Goal: Obtain resource: Obtain resource

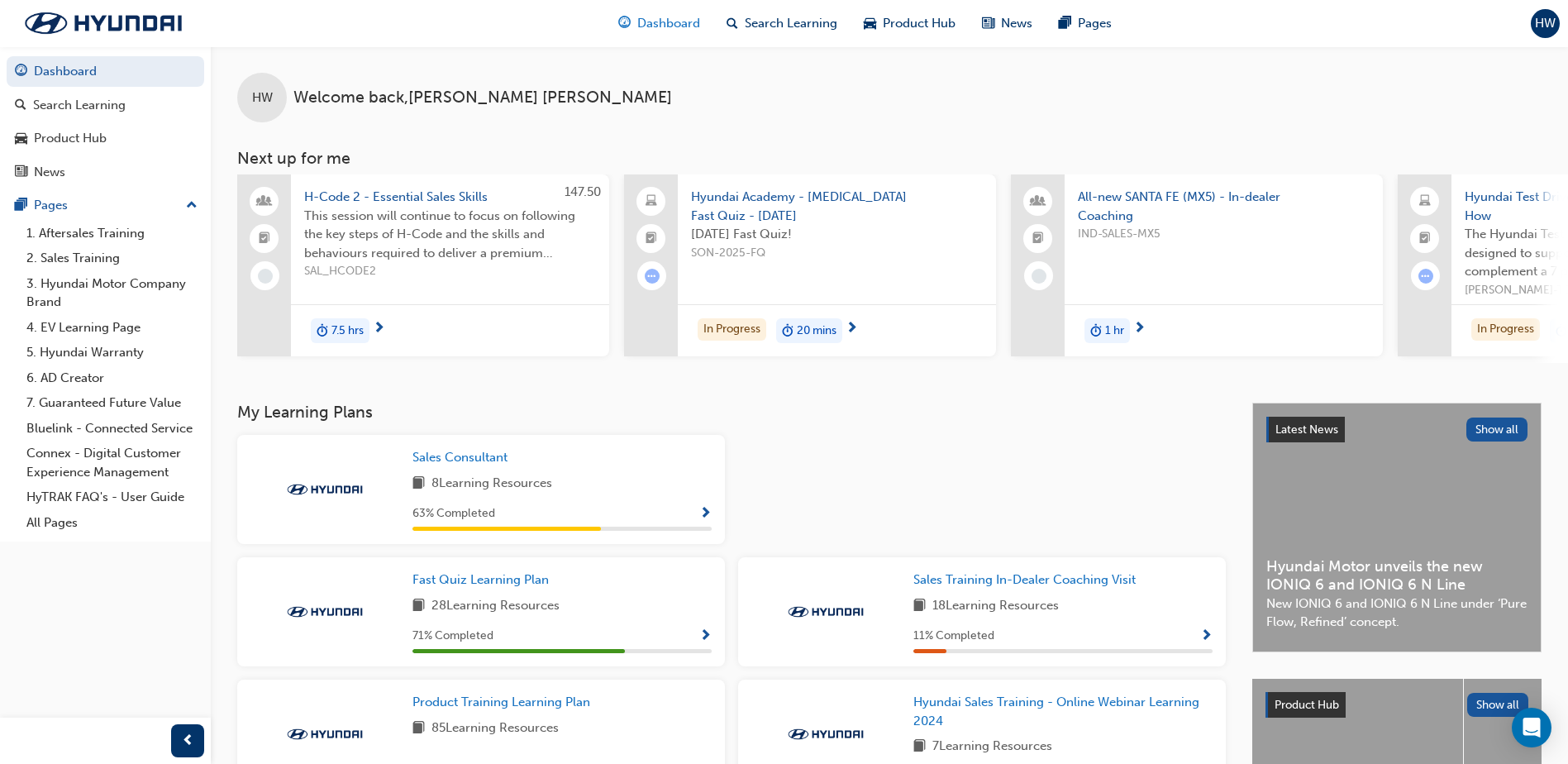
click at [653, 25] on span "Dashboard" at bounding box center [669, 24] width 63 height 19
click at [922, 27] on span "Product Hub" at bounding box center [919, 24] width 73 height 19
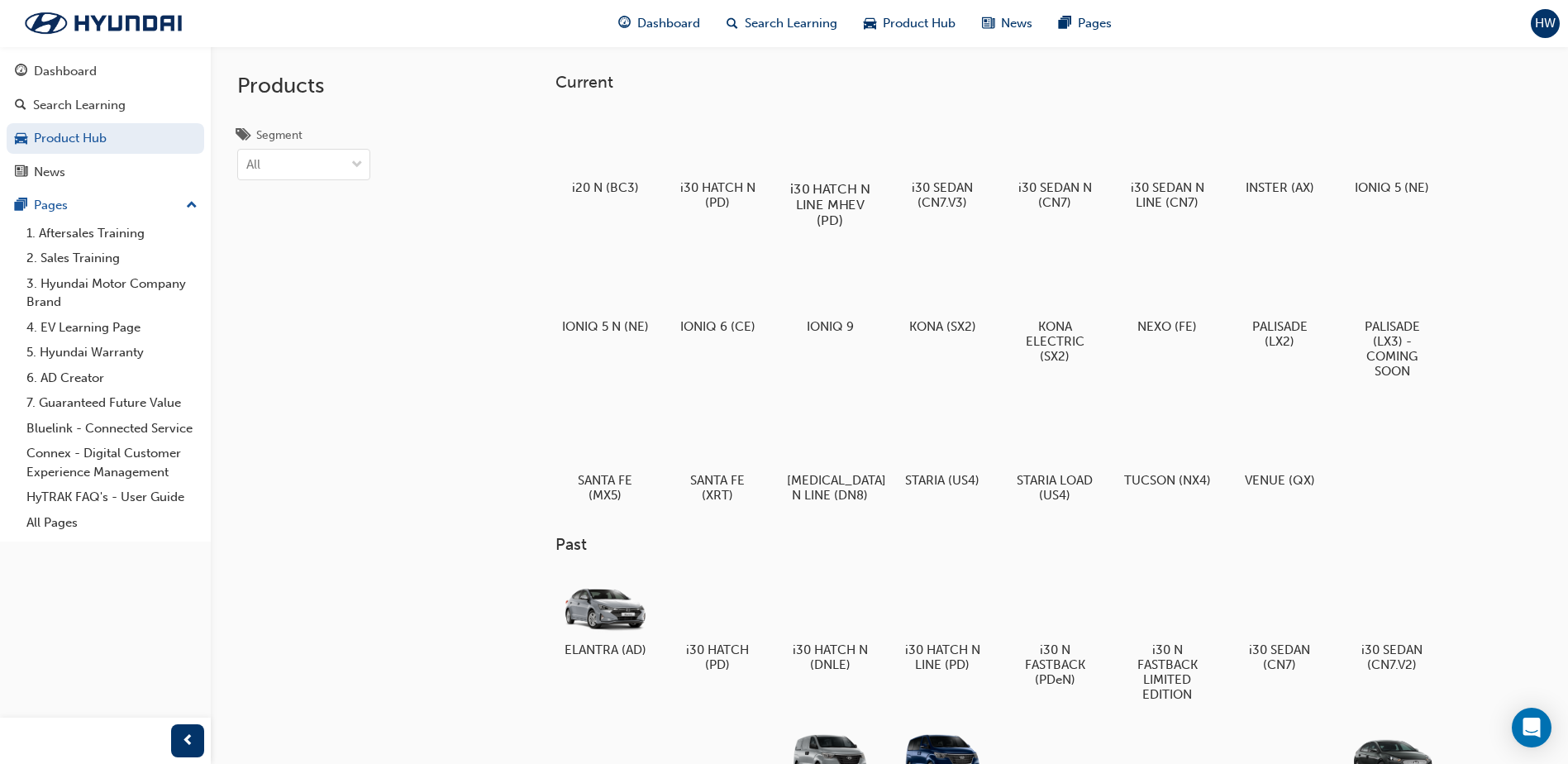
click at [839, 151] on div at bounding box center [830, 142] width 92 height 66
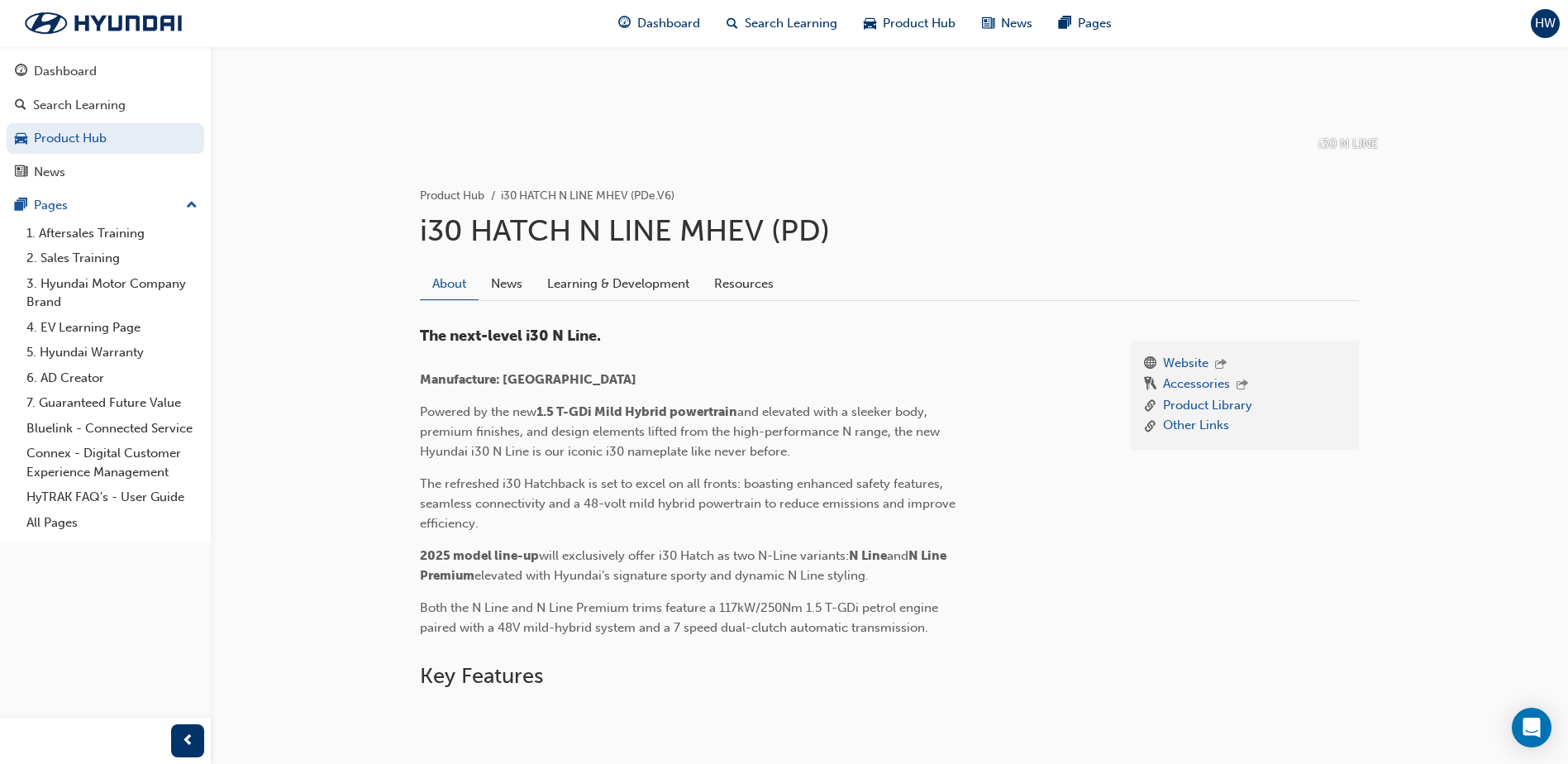
scroll to position [331, 0]
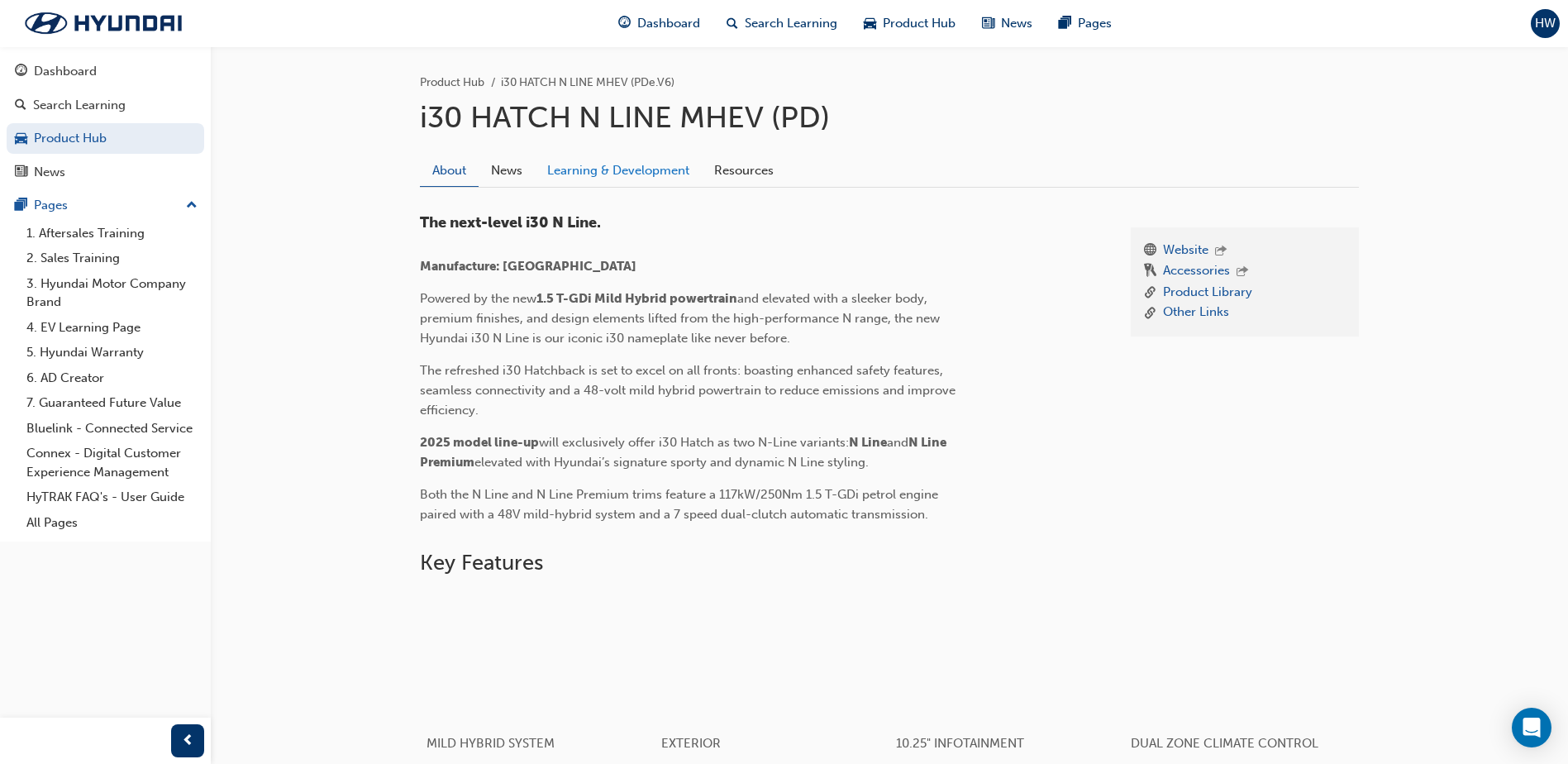
click at [618, 169] on link "Learning & Development" at bounding box center [618, 170] width 167 height 31
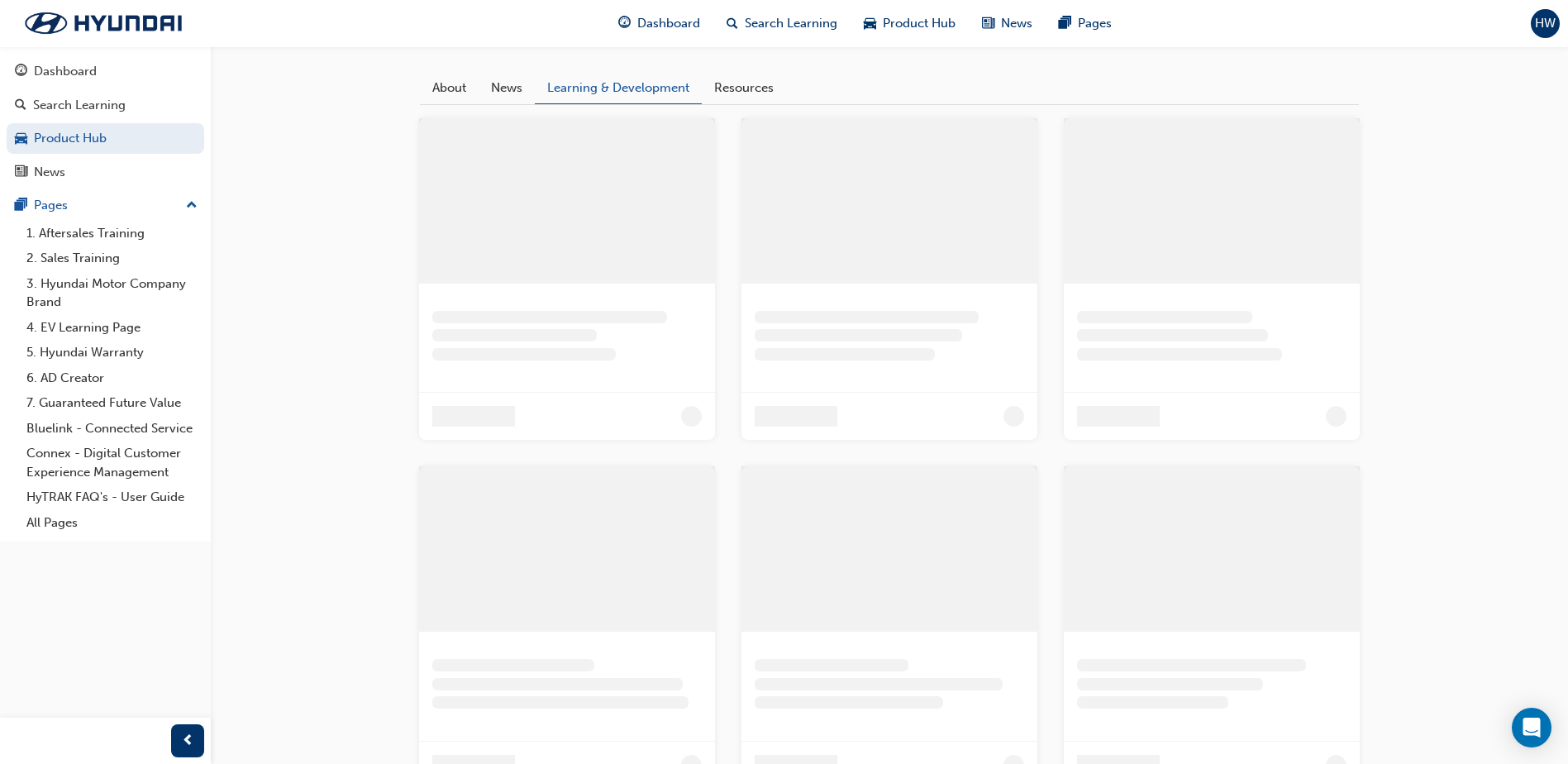
scroll to position [339, 0]
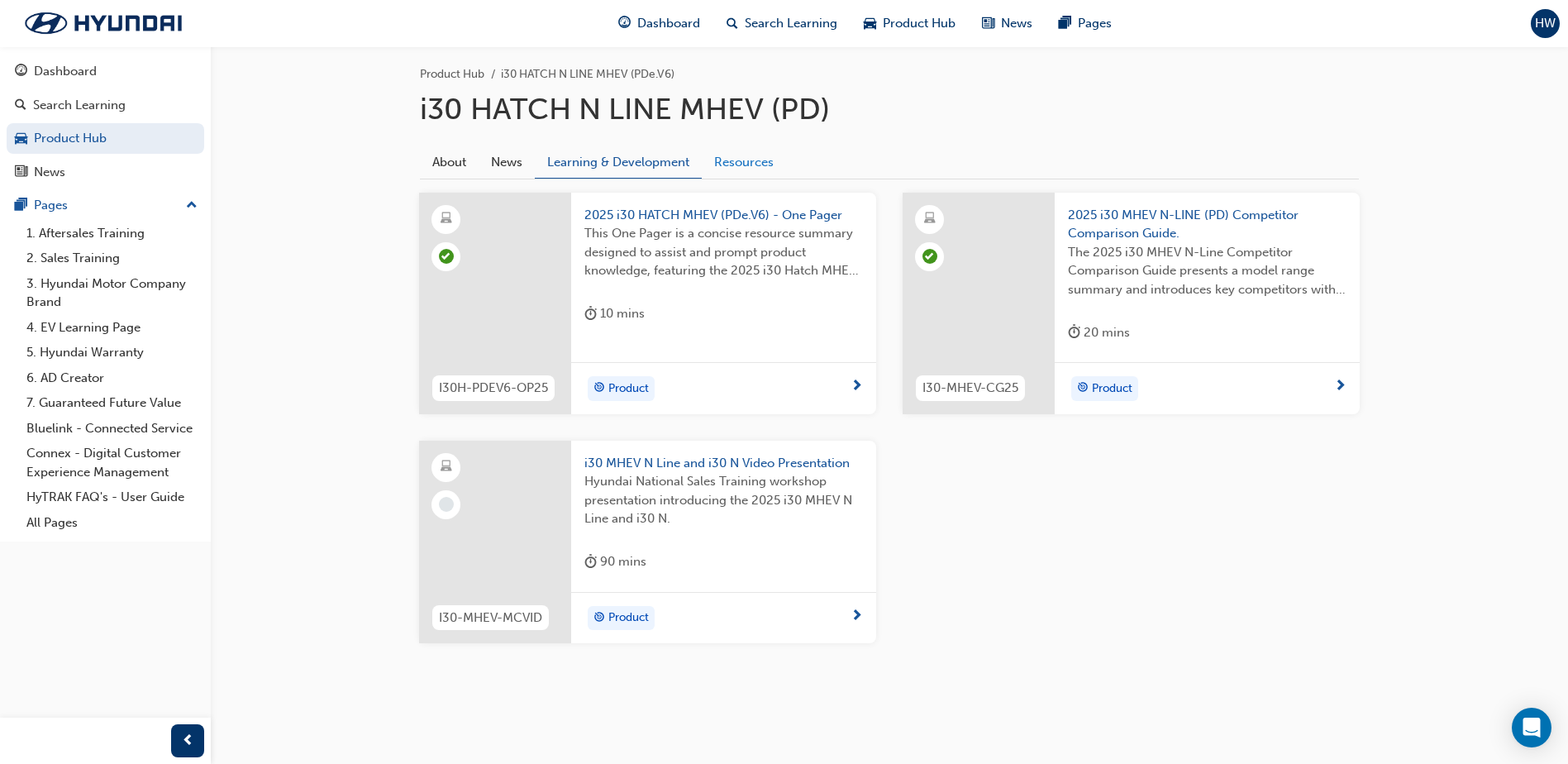
click at [737, 161] on link "Resources" at bounding box center [743, 161] width 84 height 31
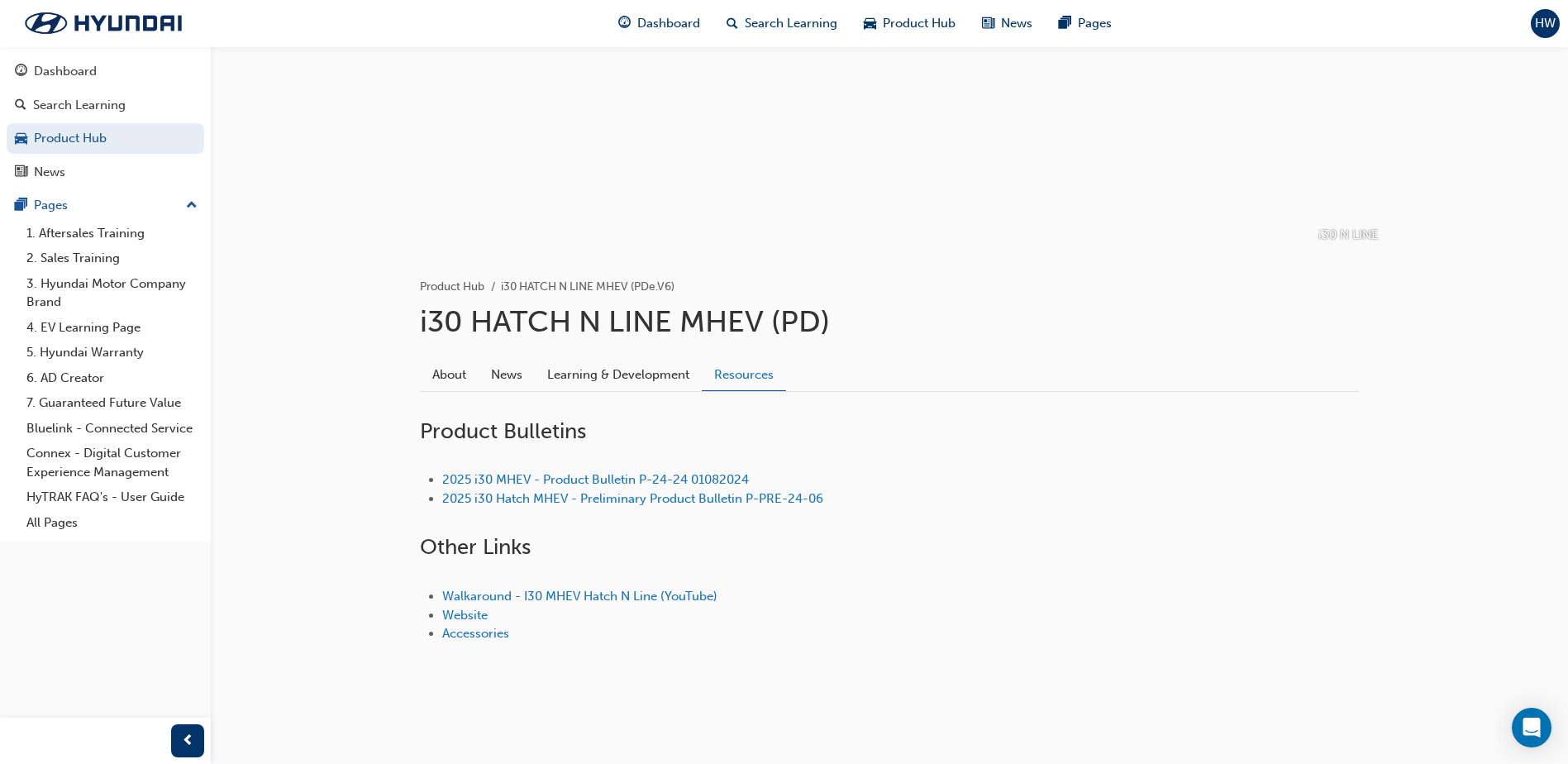
scroll to position [127, 0]
click at [593, 480] on link "2025 i30 MHEV - Product Bulletin P-24-24 01082024" at bounding box center [595, 480] width 307 height 15
